Goal: Information Seeking & Learning: Learn about a topic

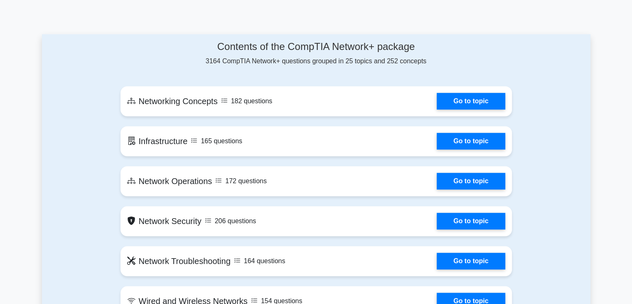
scroll to position [419, 0]
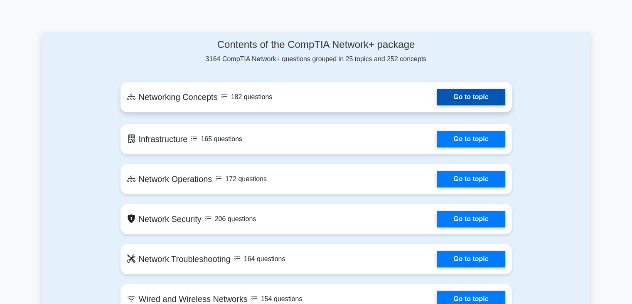
click at [437, 104] on link "Go to topic" at bounding box center [471, 97] width 68 height 17
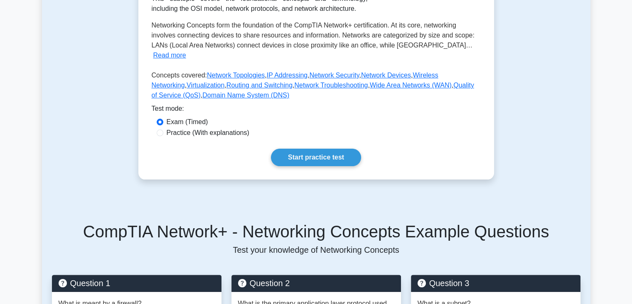
scroll to position [164, 0]
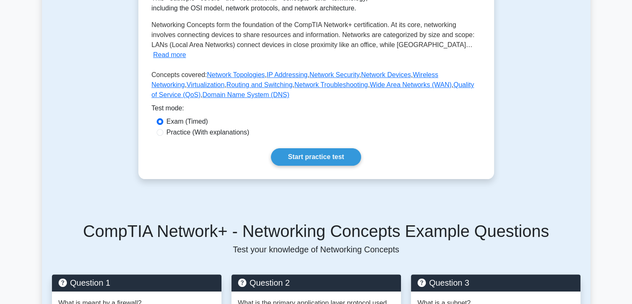
click at [190, 127] on label "Practice (With explanations)" at bounding box center [208, 132] width 83 height 10
click at [163, 129] on input "Practice (With explanations)" at bounding box center [160, 132] width 7 height 7
radio input "true"
click at [301, 148] on link "Start practice test" at bounding box center [316, 156] width 90 height 17
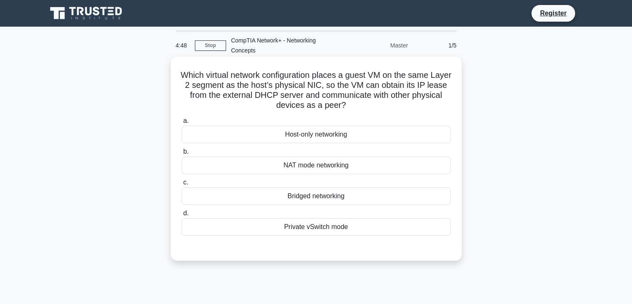
click at [306, 194] on div "Bridged networking" at bounding box center [316, 195] width 269 height 17
click at [182, 185] on input "c. Bridged networking" at bounding box center [182, 182] width 0 height 5
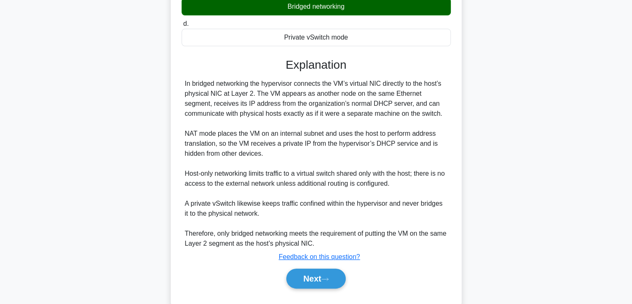
scroll to position [209, 0]
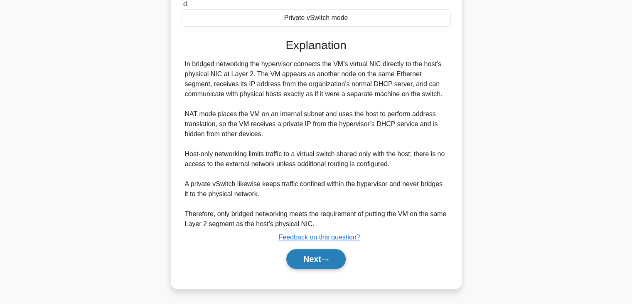
click at [314, 258] on button "Next" at bounding box center [315, 259] width 59 height 20
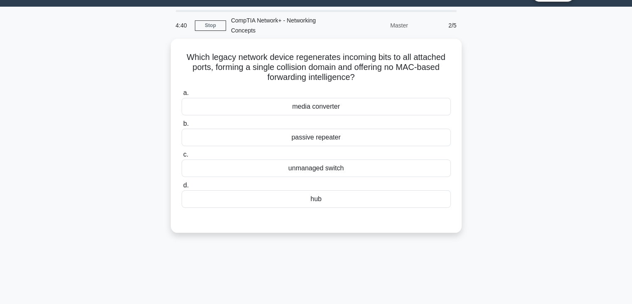
scroll to position [18, 0]
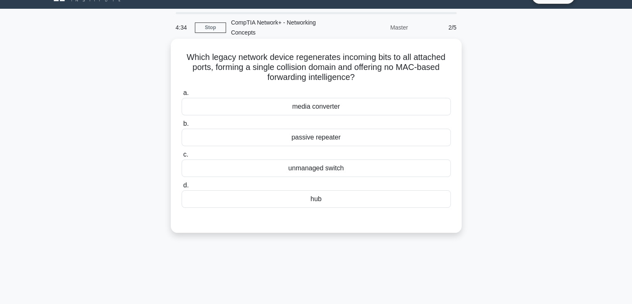
click at [296, 204] on div "hub" at bounding box center [316, 198] width 269 height 17
click at [182, 188] on input "d. hub" at bounding box center [182, 185] width 0 height 5
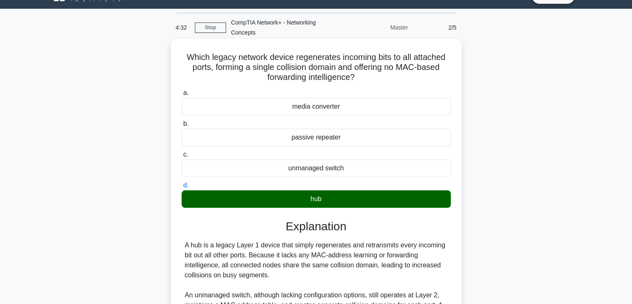
scroll to position [149, 0]
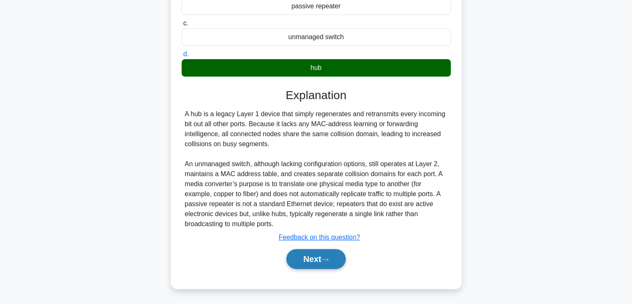
click at [306, 258] on button "Next" at bounding box center [315, 259] width 59 height 20
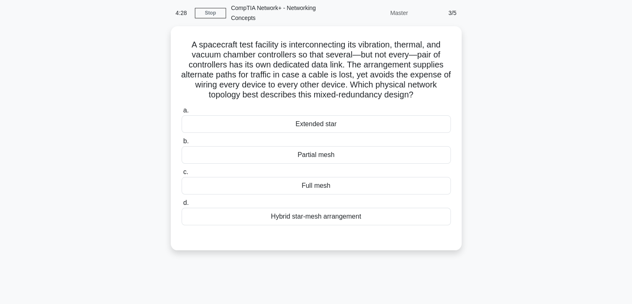
scroll to position [32, 0]
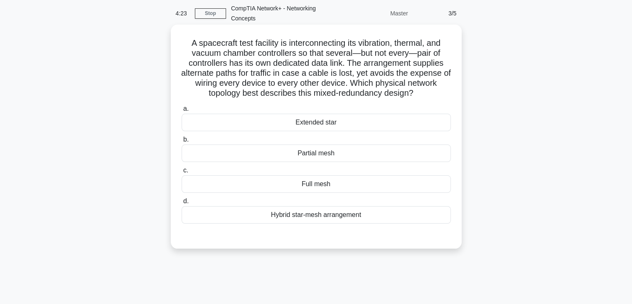
click at [290, 212] on div "Hybrid star-mesh arrangement" at bounding box center [316, 214] width 269 height 17
click at [182, 204] on input "d. Hybrid star-mesh arrangement" at bounding box center [182, 200] width 0 height 5
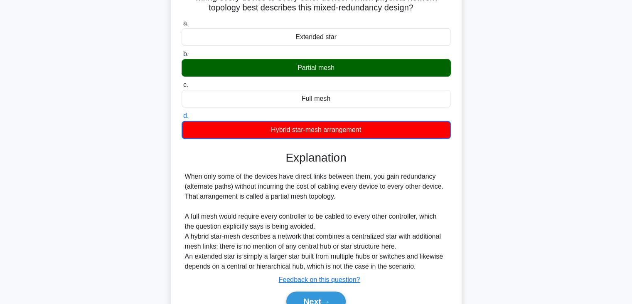
scroll to position [160, 0]
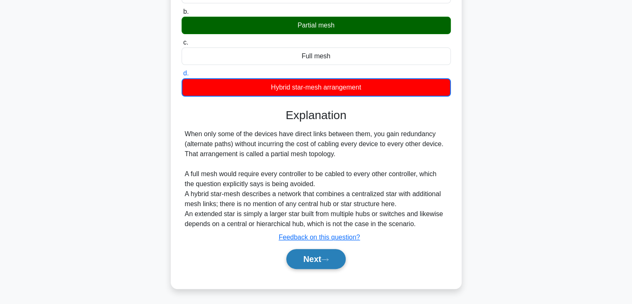
click at [303, 261] on button "Next" at bounding box center [315, 259] width 59 height 20
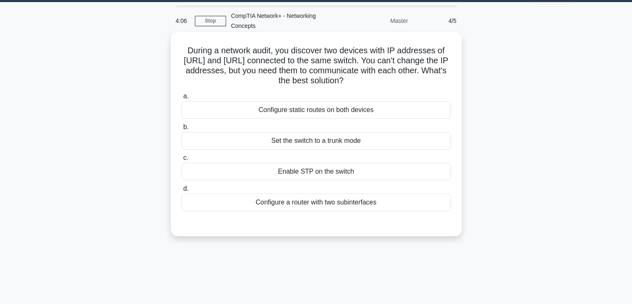
scroll to position [0, 0]
